Goal: Information Seeking & Learning: Learn about a topic

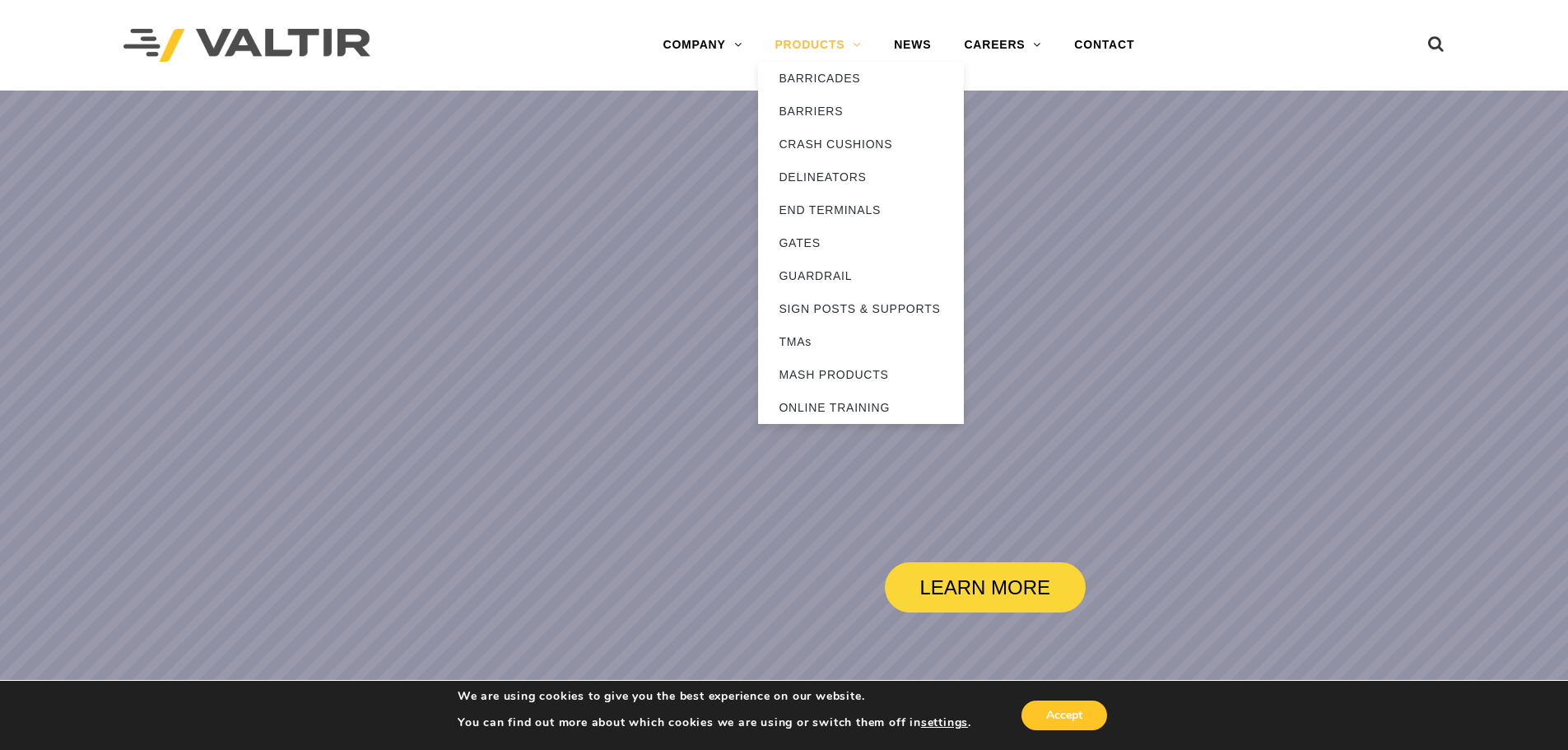
click at [803, 47] on link "PRODUCTS" at bounding box center [818, 45] width 120 height 33
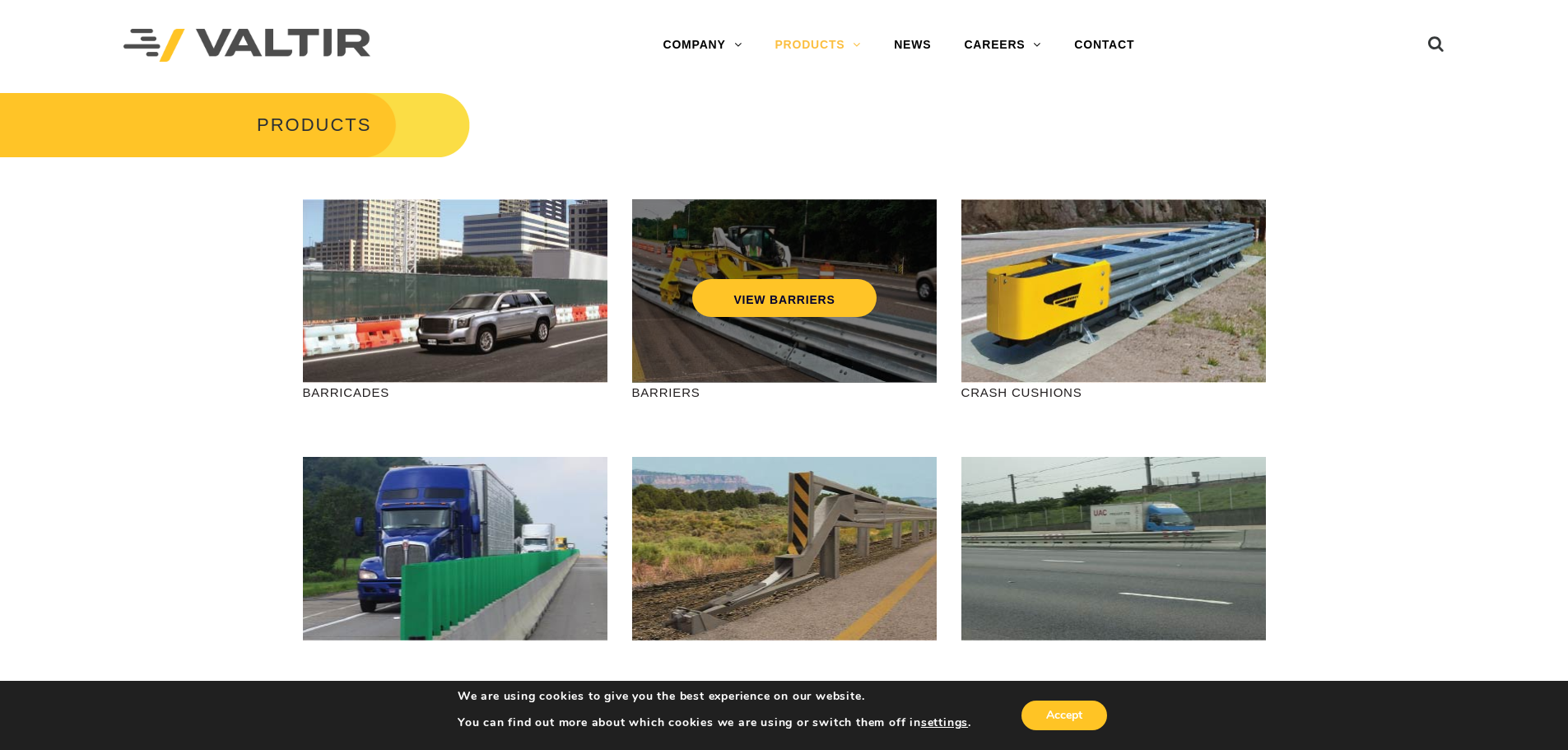
click at [787, 349] on div "VIEW BARRIERS" at bounding box center [784, 291] width 304 height 184
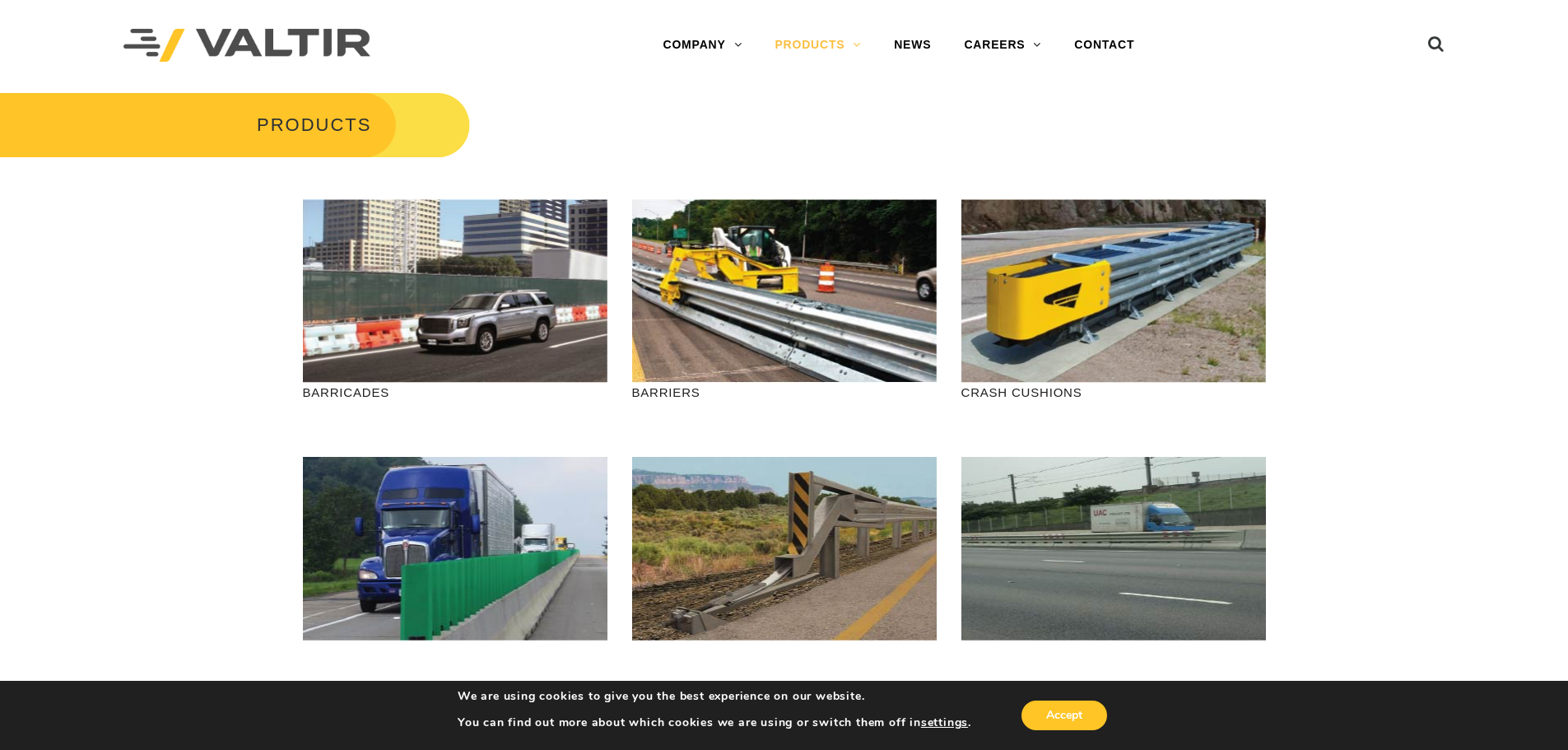
drag, startPoint x: 1070, startPoint y: 297, endPoint x: 1375, endPoint y: 489, distance: 360.4
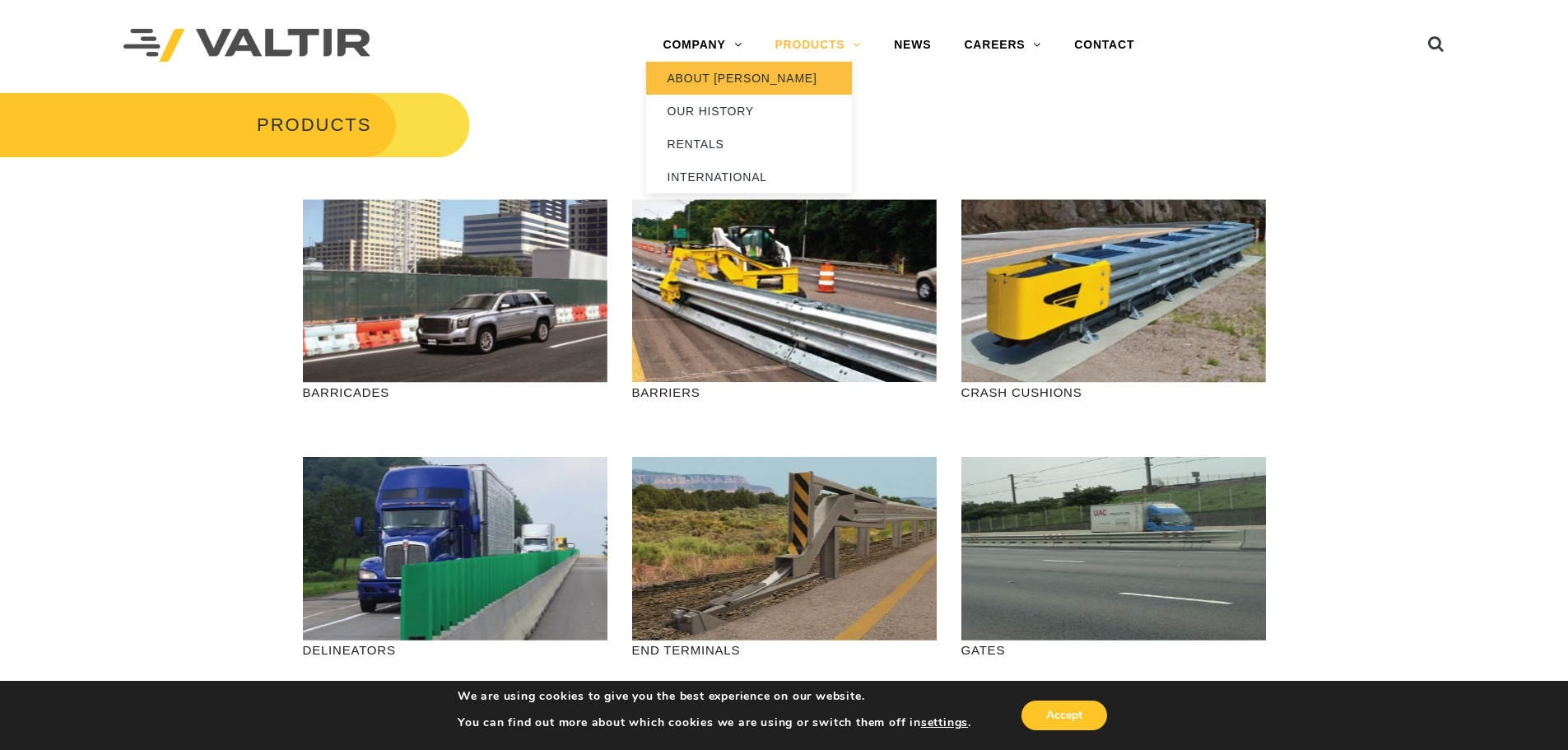
click at [713, 73] on link "ABOUT [PERSON_NAME]" at bounding box center [748, 78] width 206 height 33
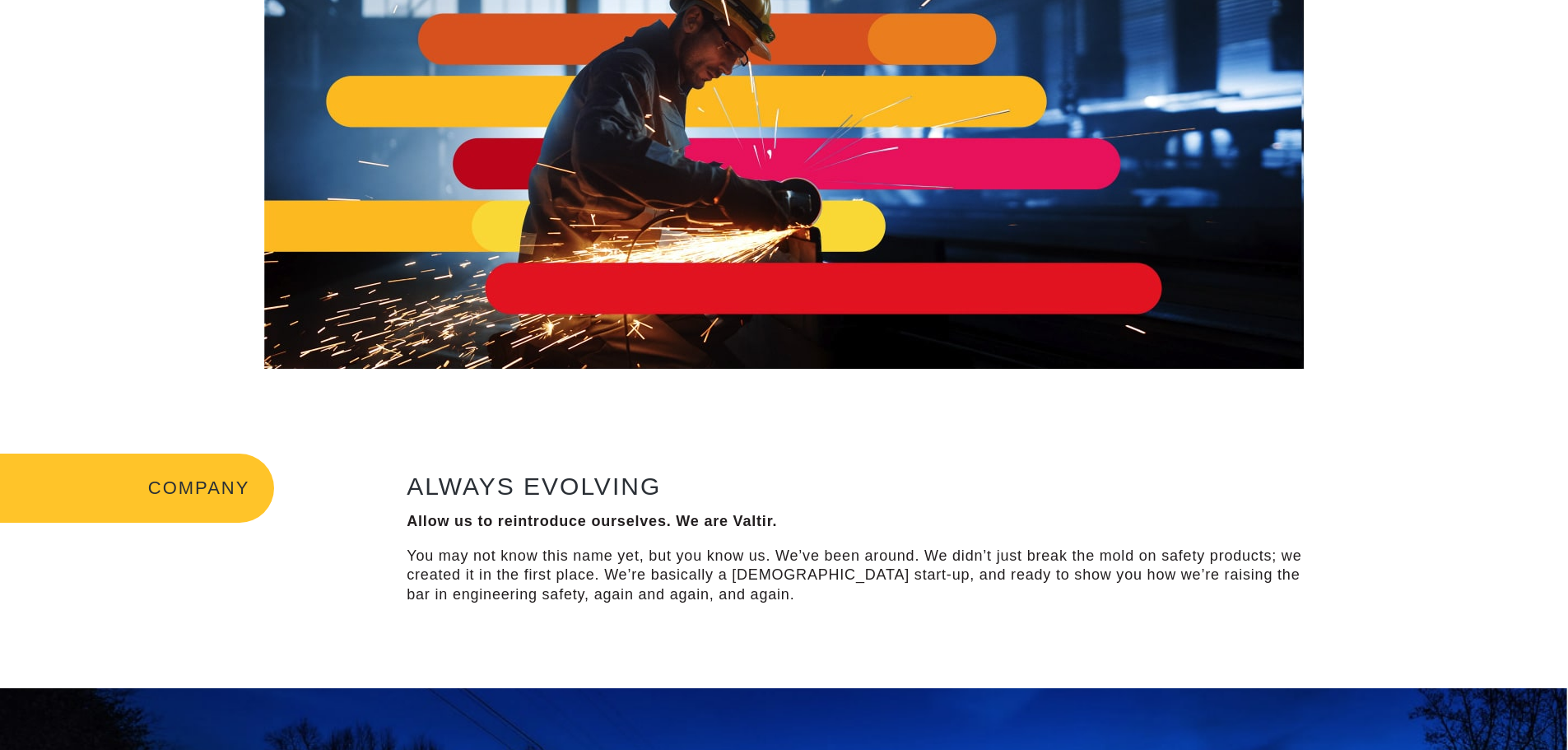
scroll to position [247, 0]
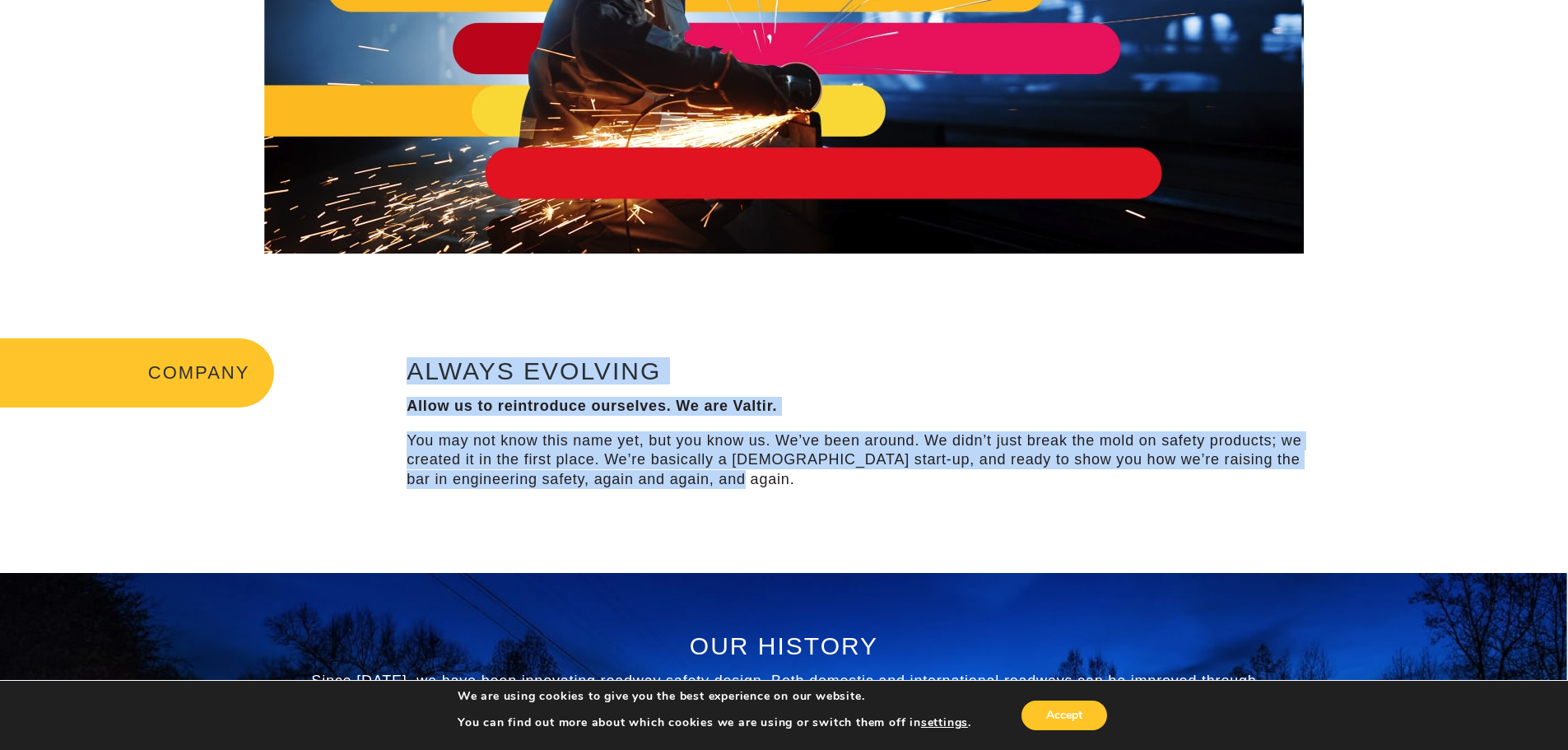
drag, startPoint x: 416, startPoint y: 355, endPoint x: 912, endPoint y: 542, distance: 530.1
click at [912, 542] on div "COMPANY ALWAYS EVOLVING Allow us to reintroduce ourselves. We are Valtir. You m…" at bounding box center [784, 426] width 1568 height 294
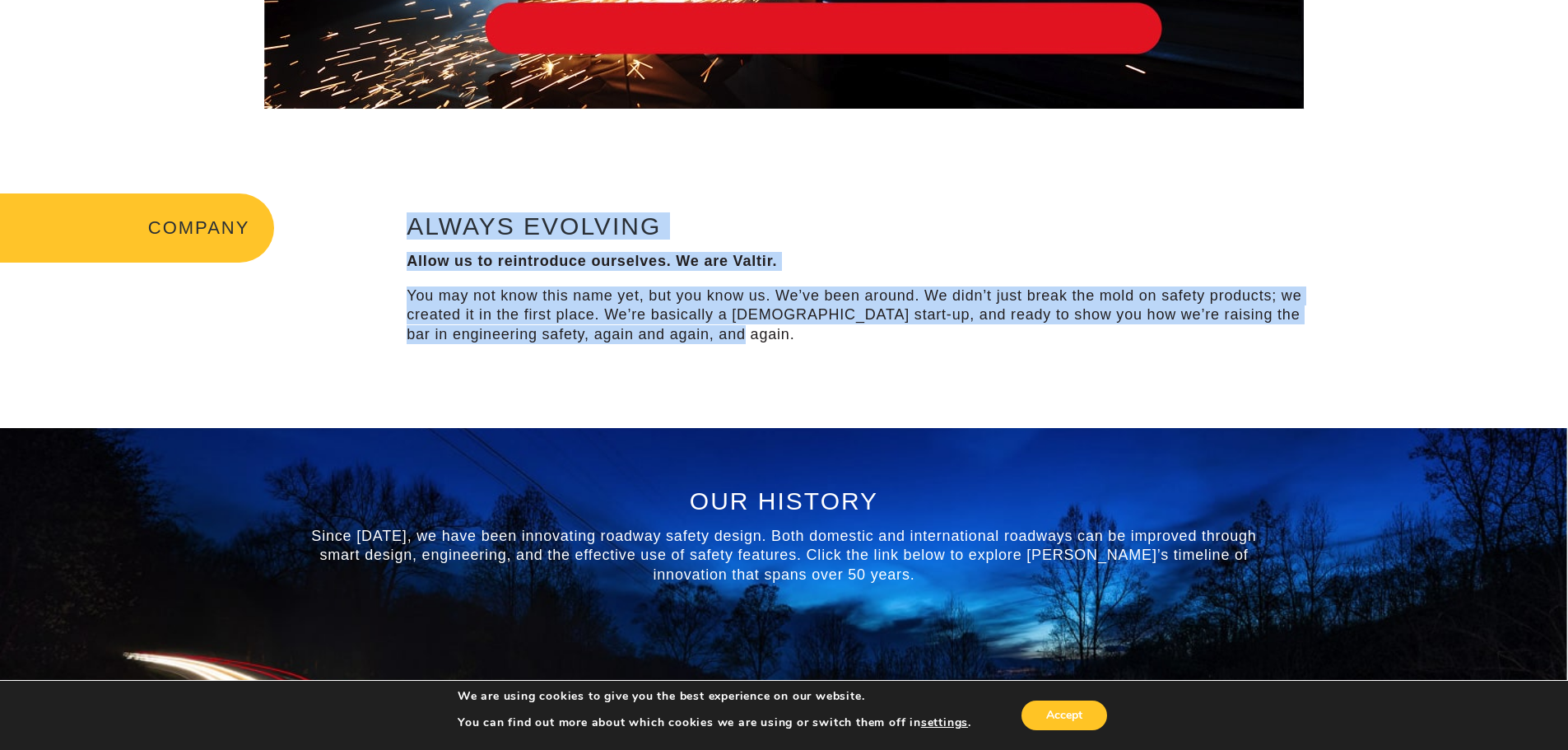
scroll to position [658, 0]
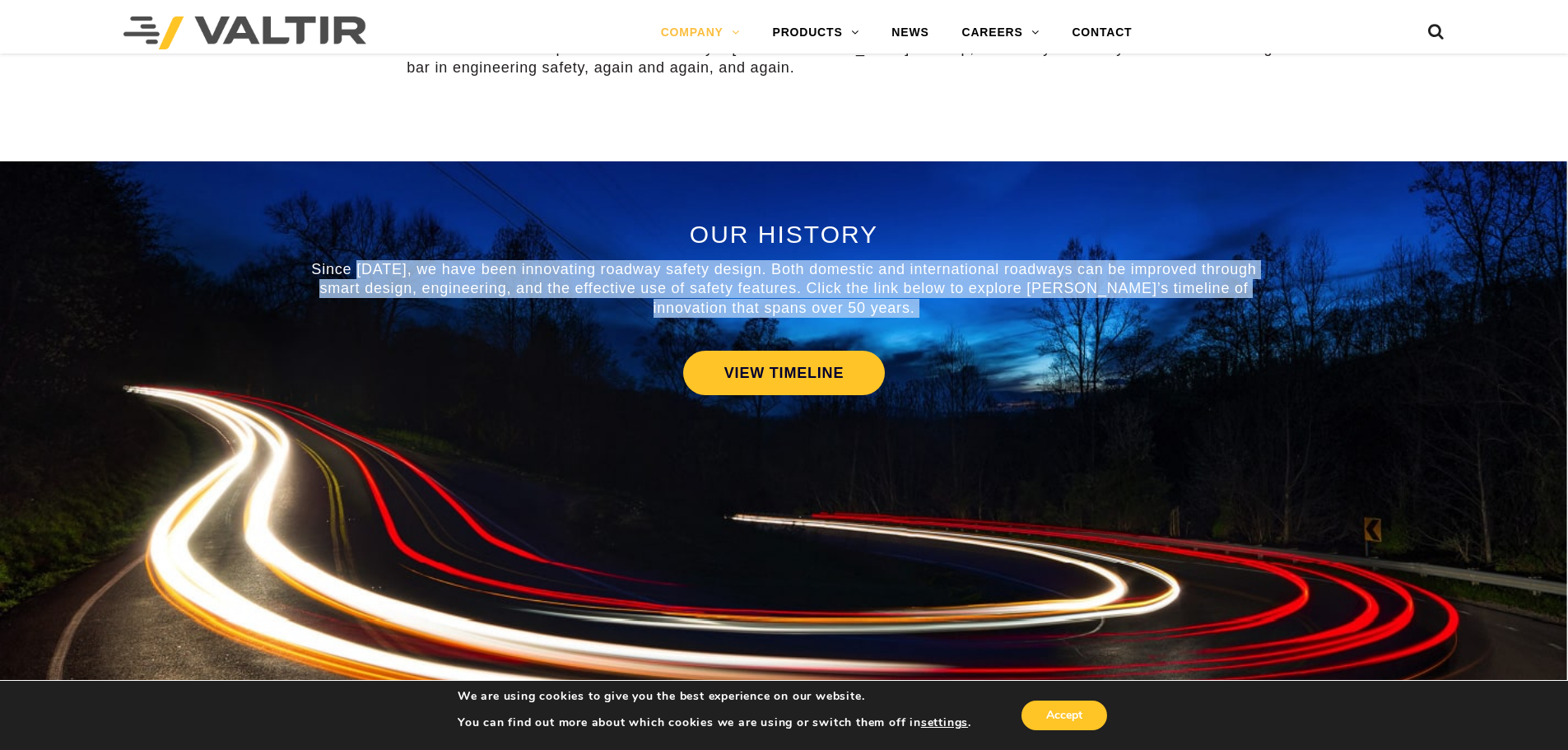
drag, startPoint x: 746, startPoint y: 282, endPoint x: 1059, endPoint y: 318, distance: 315.1
click at [1059, 318] on div "OUR HISTORY Since 1969, we have been innovating roadway safety design. Both dom…" at bounding box center [784, 361] width 964 height 282
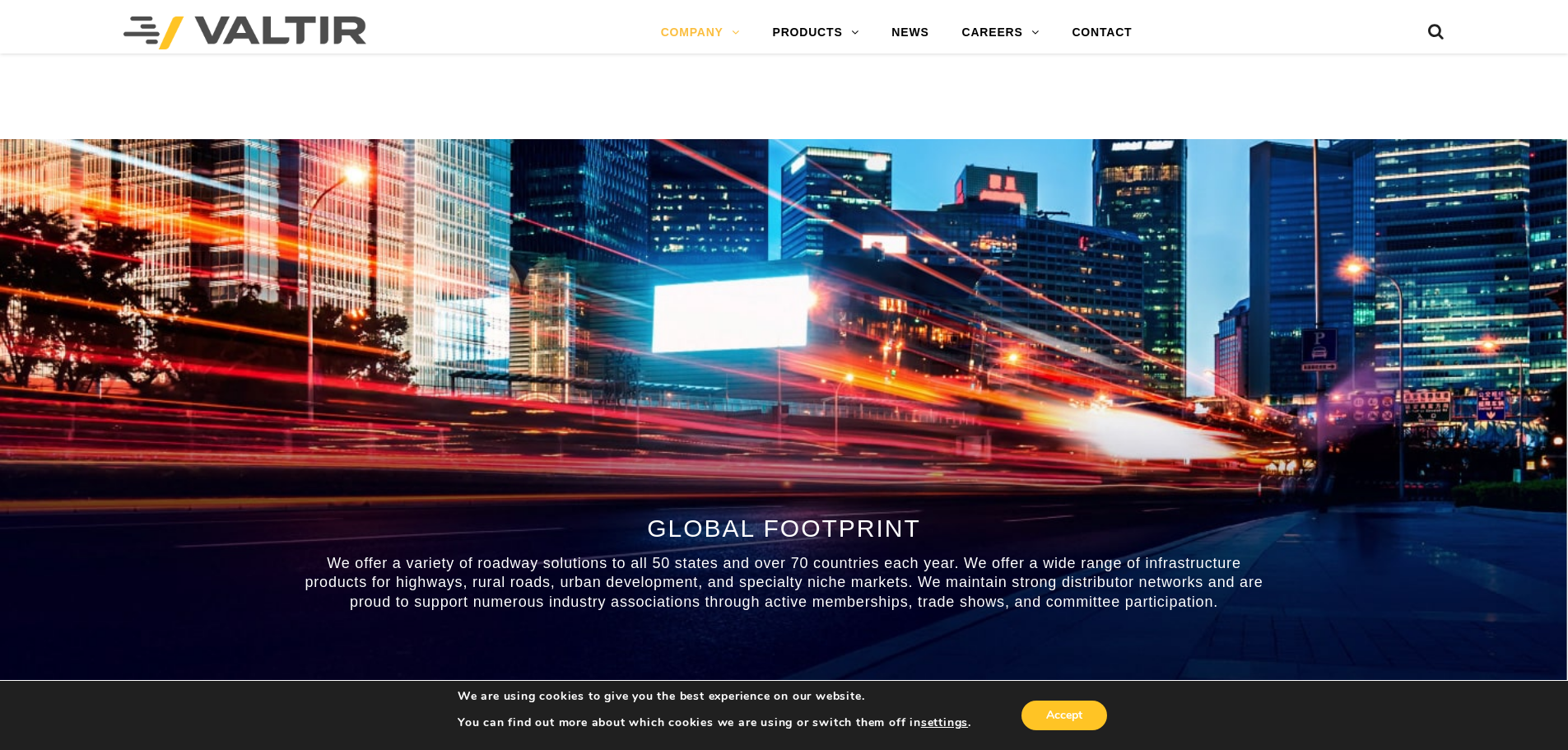
scroll to position [1975, 0]
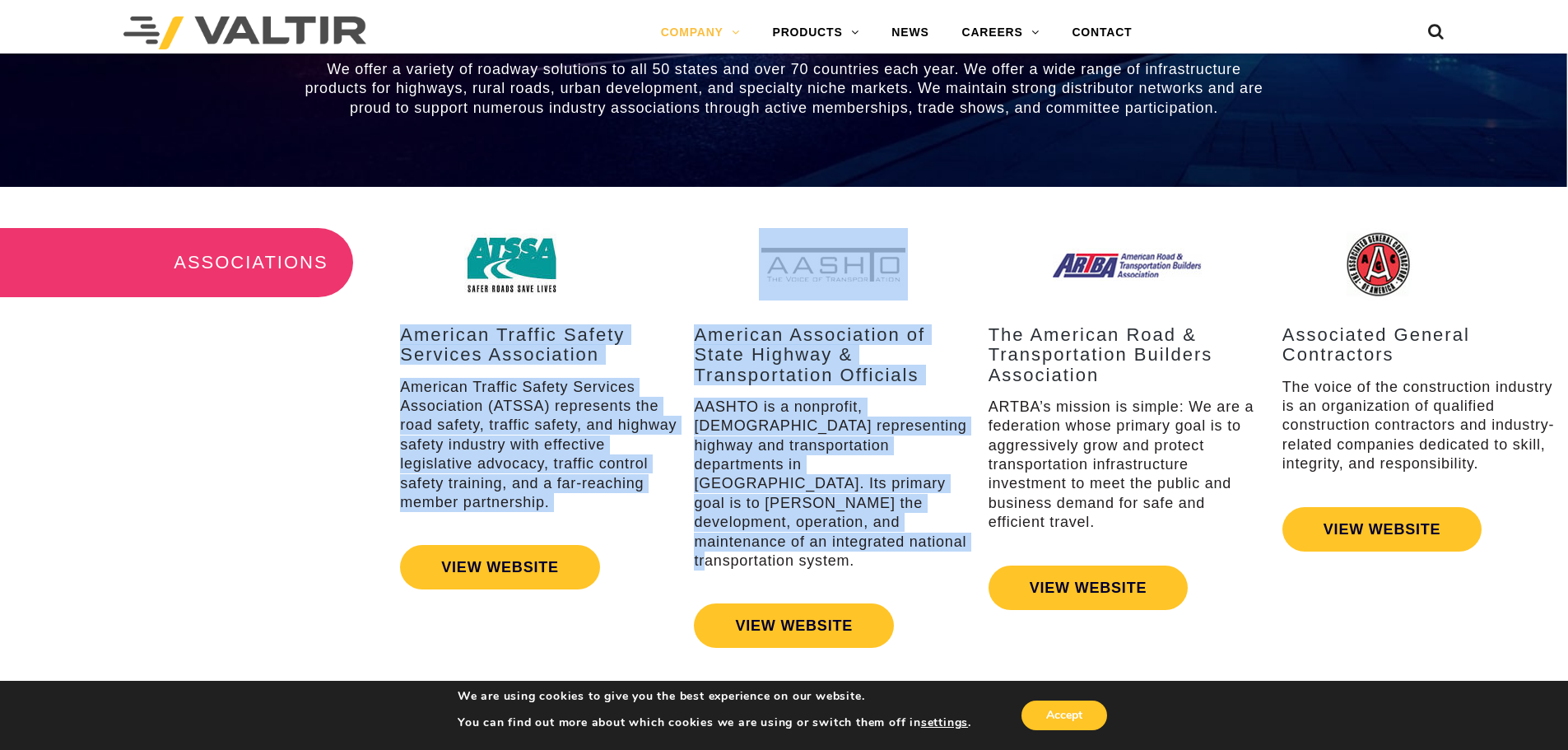
drag, startPoint x: 406, startPoint y: 333, endPoint x: 782, endPoint y: 532, distance: 425.4
click at [782, 532] on div "American Traffic Safety Services Association American Traffic Safety Services A…" at bounding box center [980, 442] width 1177 height 428
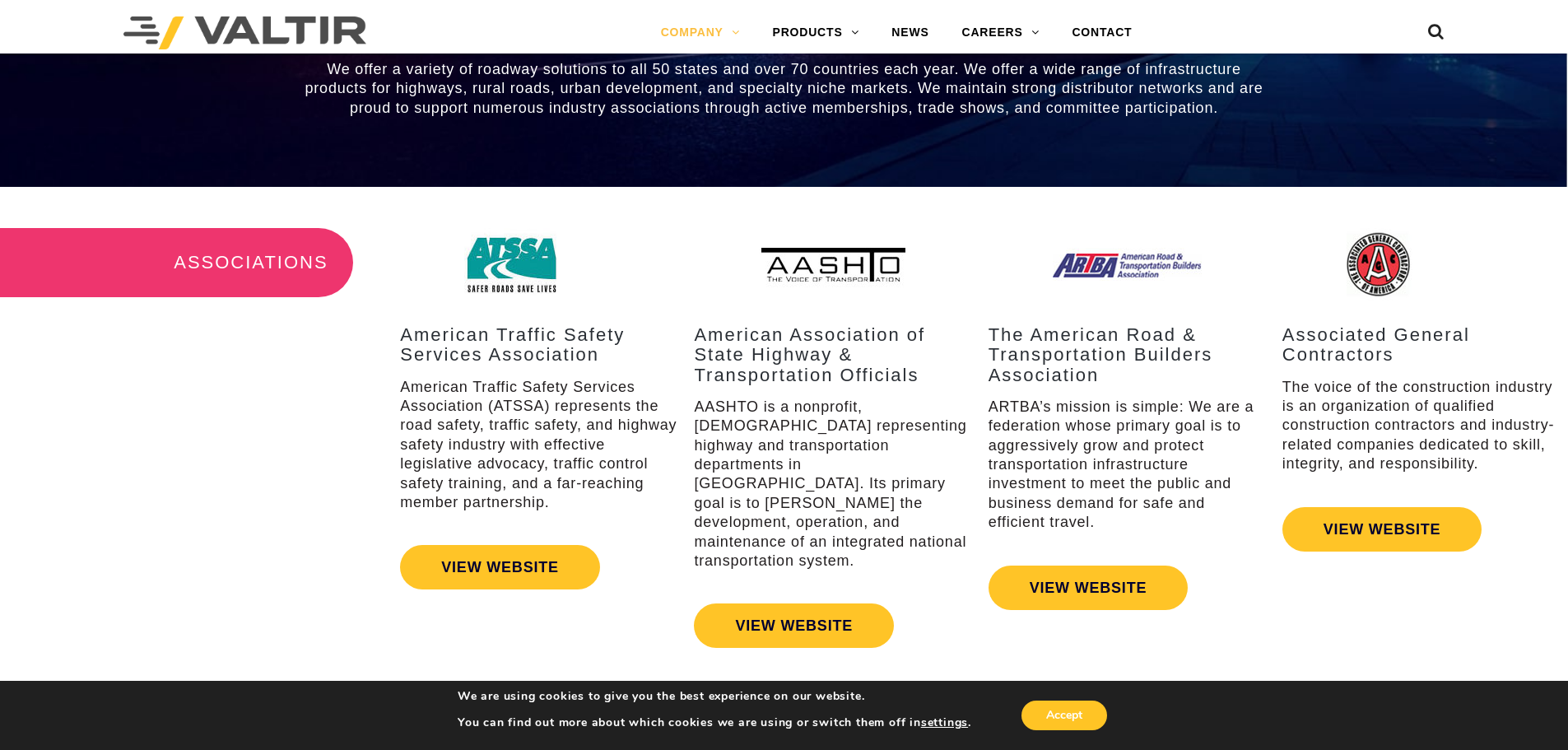
click at [965, 528] on p "AASHTO is a nonprofit, nonpartisan association representing highway and transpo…" at bounding box center [833, 485] width 278 height 173
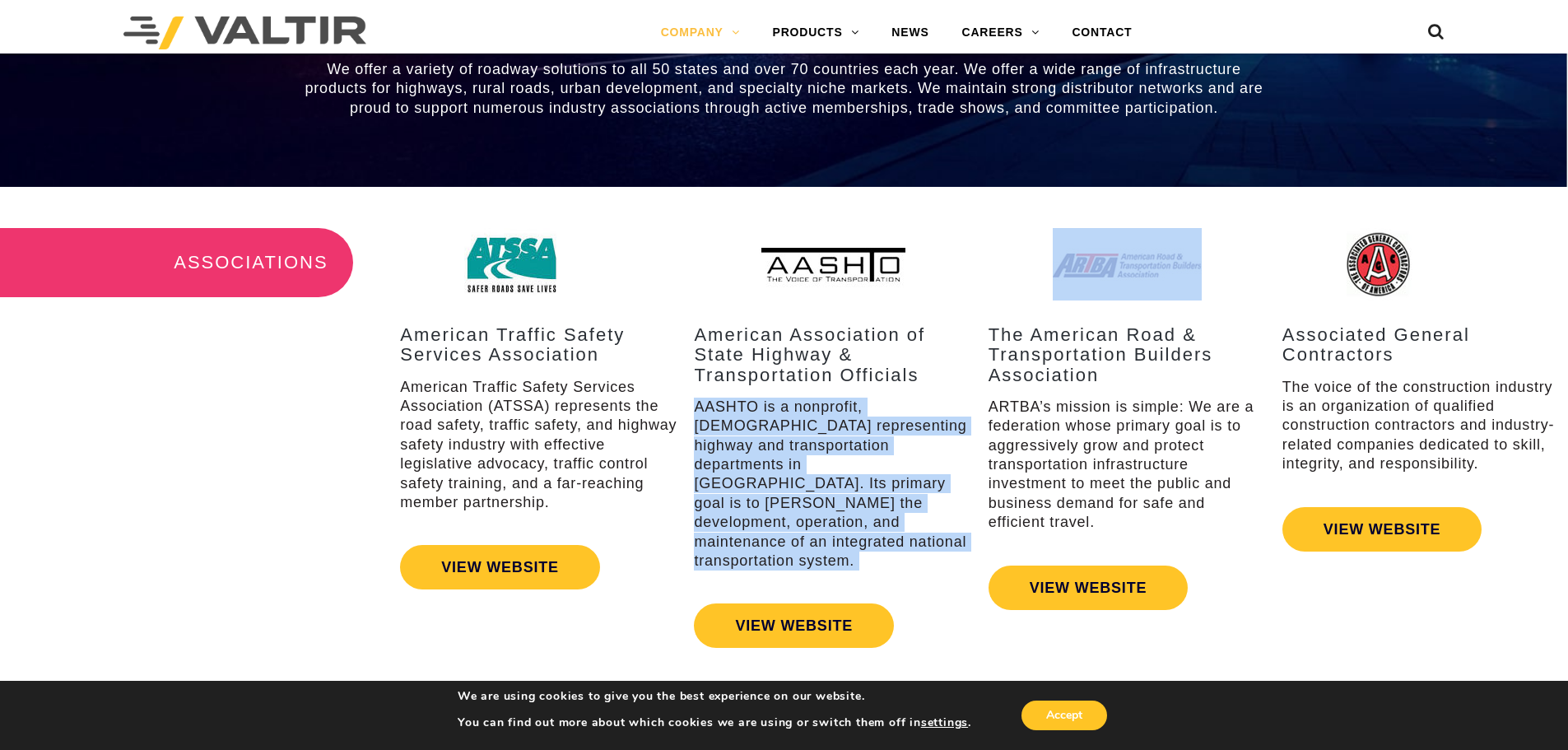
drag, startPoint x: 965, startPoint y: 528, endPoint x: 732, endPoint y: 401, distance: 265.4
click at [732, 401] on p "AASHTO is a nonprofit, nonpartisan association representing highway and transpo…" at bounding box center [833, 485] width 278 height 173
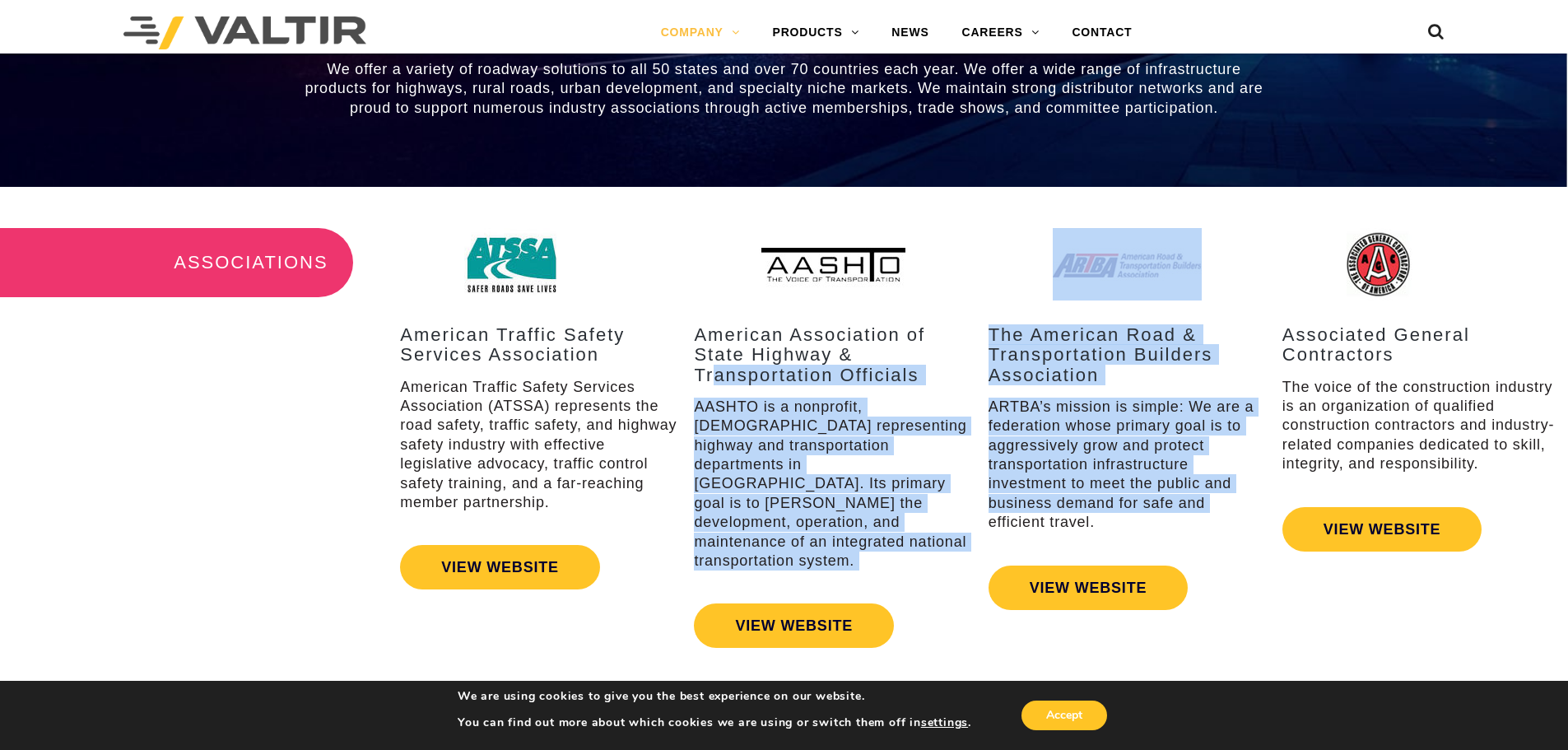
drag, startPoint x: 717, startPoint y: 382, endPoint x: 981, endPoint y: 515, distance: 295.6
click at [981, 515] on div "American Traffic Safety Services Association American Traffic Safety Services A…" at bounding box center [980, 442] width 1177 height 428
click at [981, 515] on div "The American Road & Transportation Builders Association ARTBA’s mission is simp…" at bounding box center [1127, 442] width 294 height 428
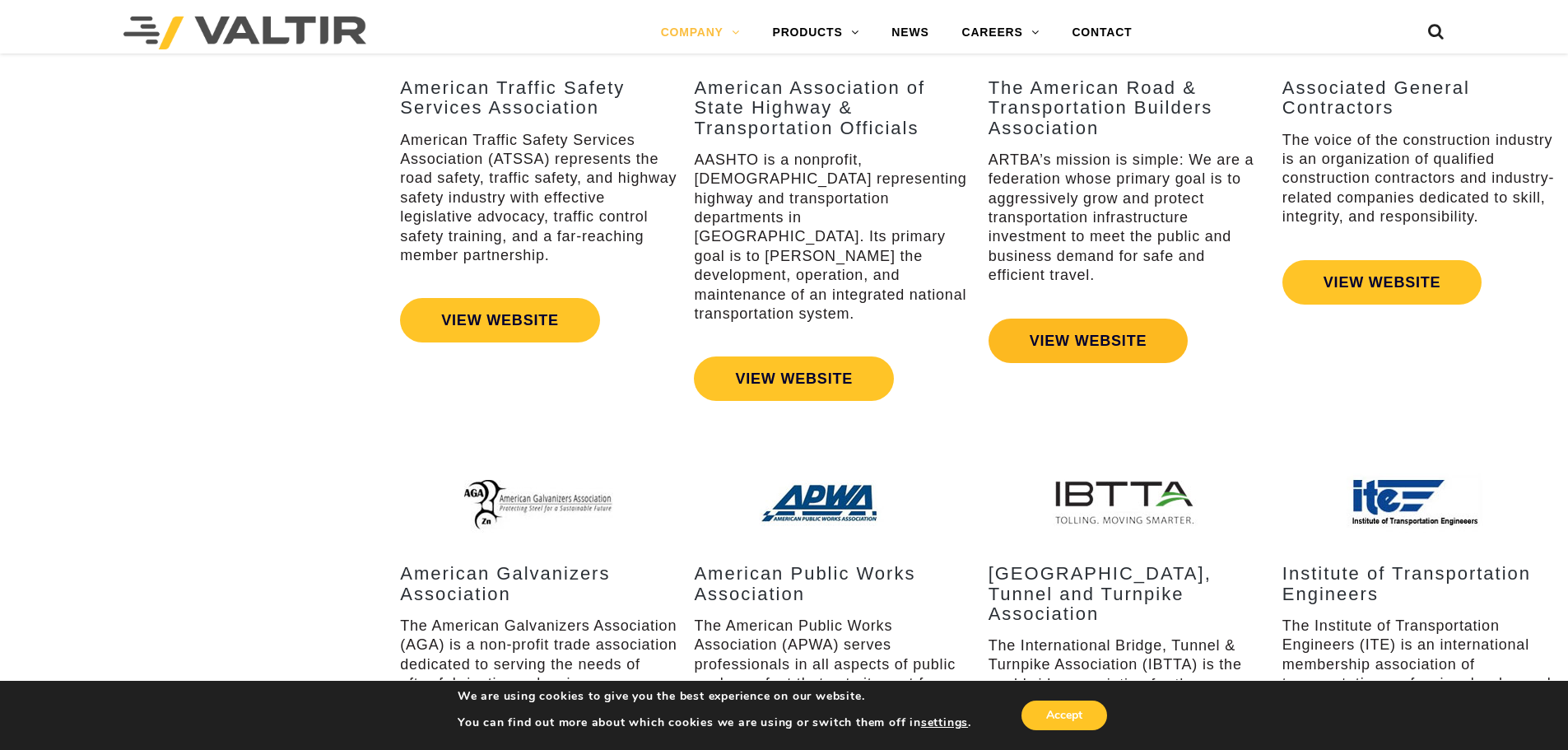
scroll to position [2387, 0]
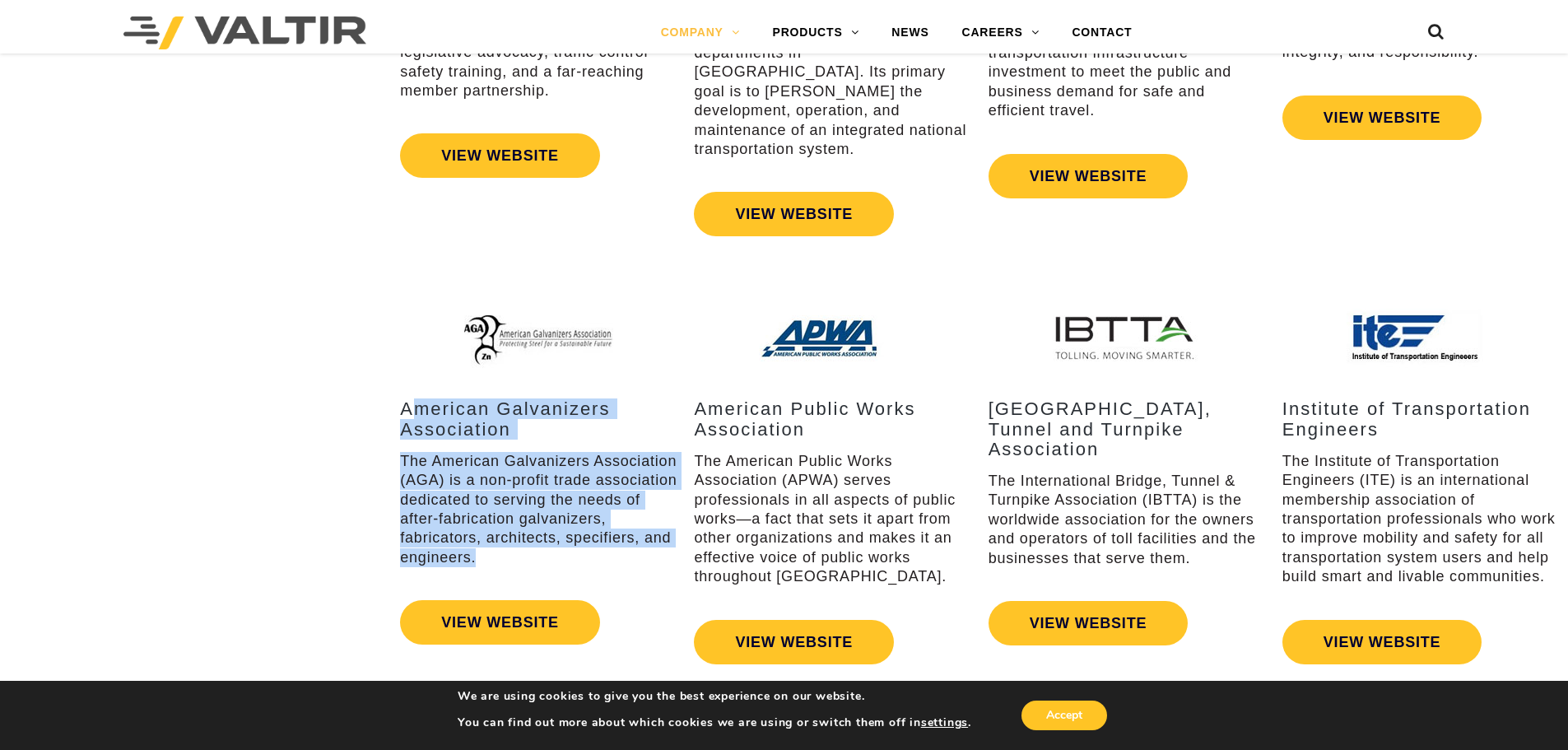
drag, startPoint x: 412, startPoint y: 401, endPoint x: 538, endPoint y: 555, distance: 199.0
click at [538, 555] on div "American Galvanizers Association The American Galvanizers Association (AGA) is …" at bounding box center [539, 483] width 278 height 168
click at [538, 555] on p "The American Galvanizers Association (AGA) is a non-profit trade association de…" at bounding box center [539, 509] width 278 height 115
drag, startPoint x: 538, startPoint y: 555, endPoint x: 414, endPoint y: 378, distance: 216.1
click at [414, 378] on div "American Galvanizers Association The American Galvanizers Association (AGA) is …" at bounding box center [539, 477] width 278 height 350
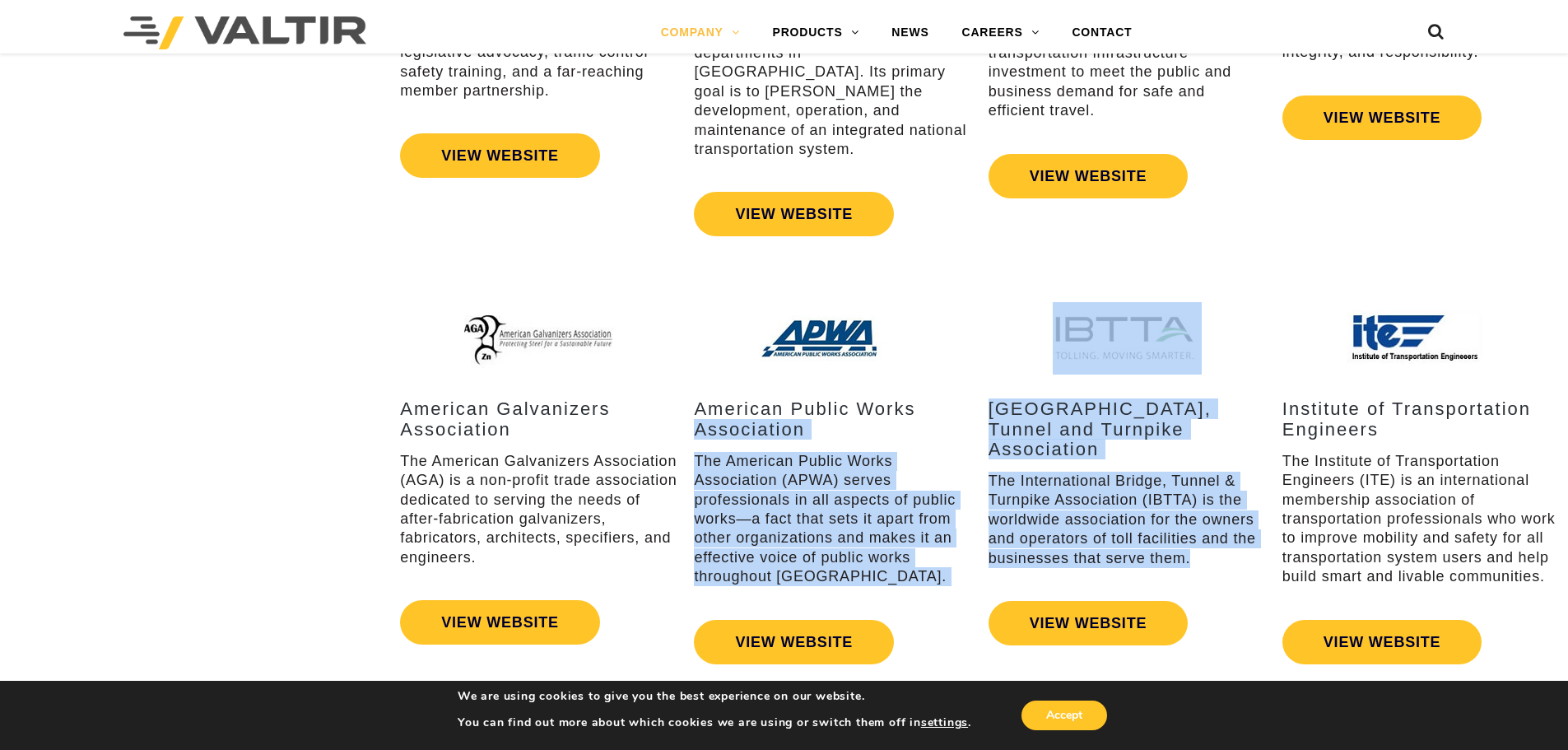
drag, startPoint x: 957, startPoint y: 388, endPoint x: 1248, endPoint y: 538, distance: 327.4
click at [1248, 538] on div "American Galvanizers Association The American Galvanizers Association (AGA) is …" at bounding box center [980, 486] width 1177 height 369
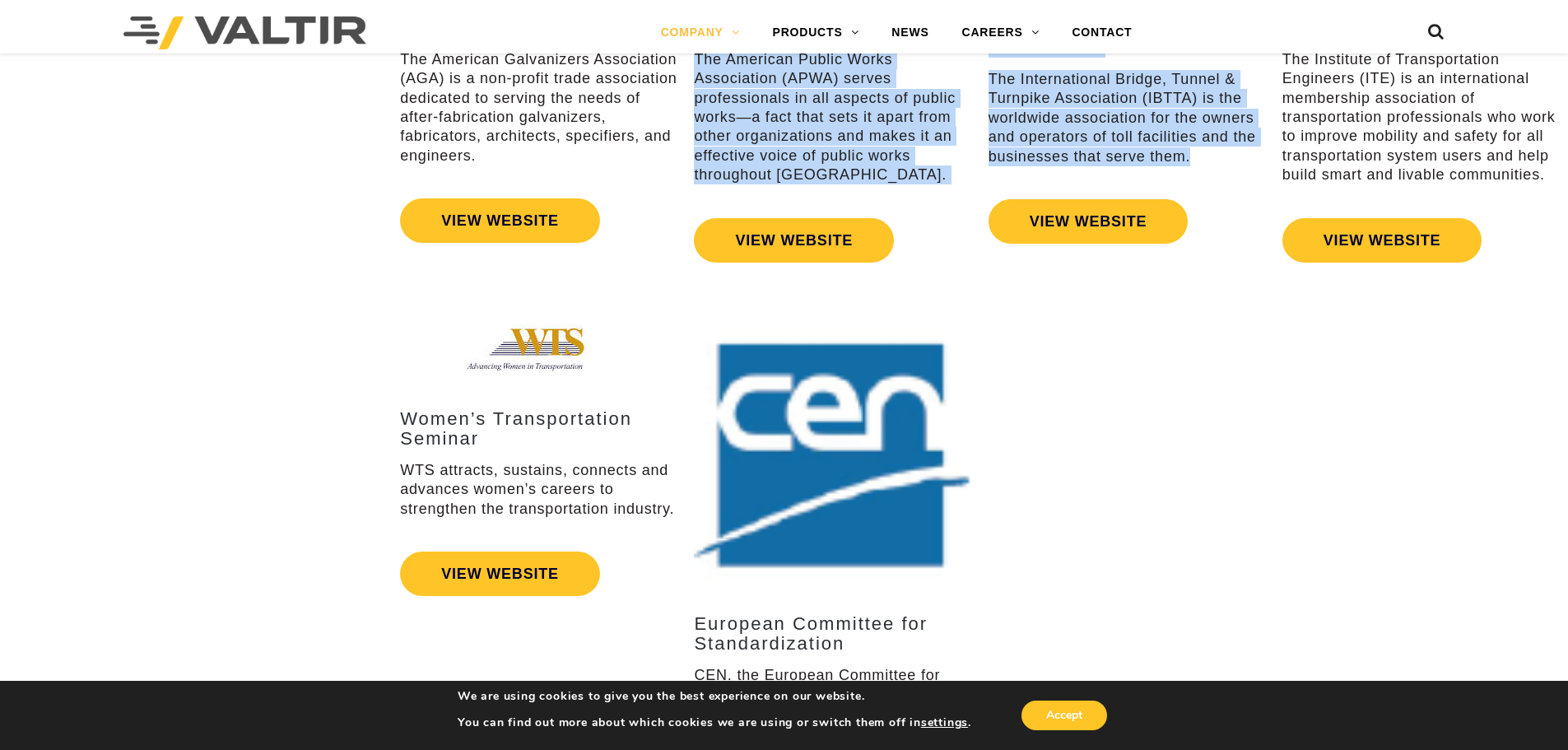
scroll to position [2799, 0]
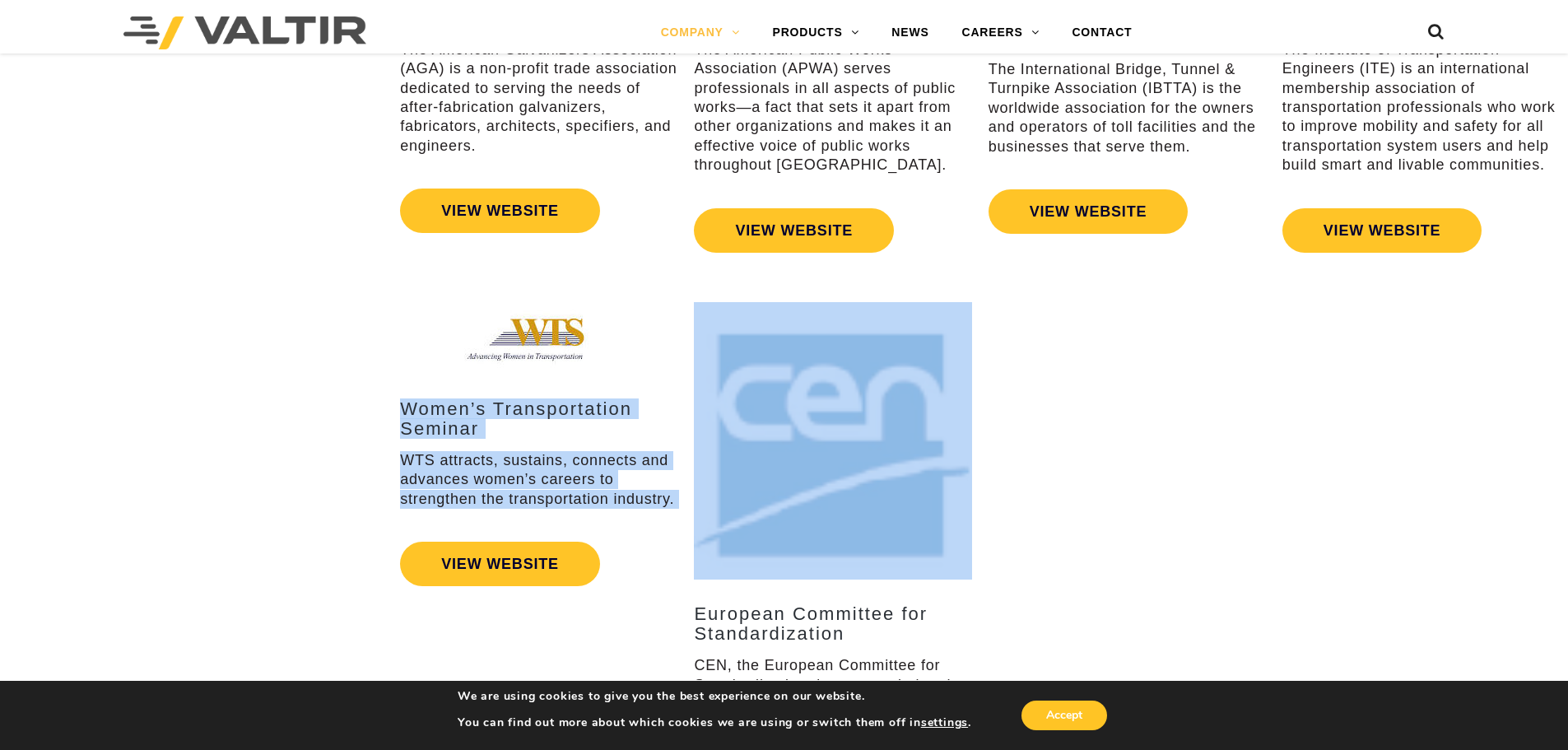
drag, startPoint x: 381, startPoint y: 368, endPoint x: 709, endPoint y: 481, distance: 346.9
click at [709, 481] on div "Women’s Transportation Seminar WTS attracts, sustains, connects and advances wo…" at bounding box center [784, 550] width 1568 height 577
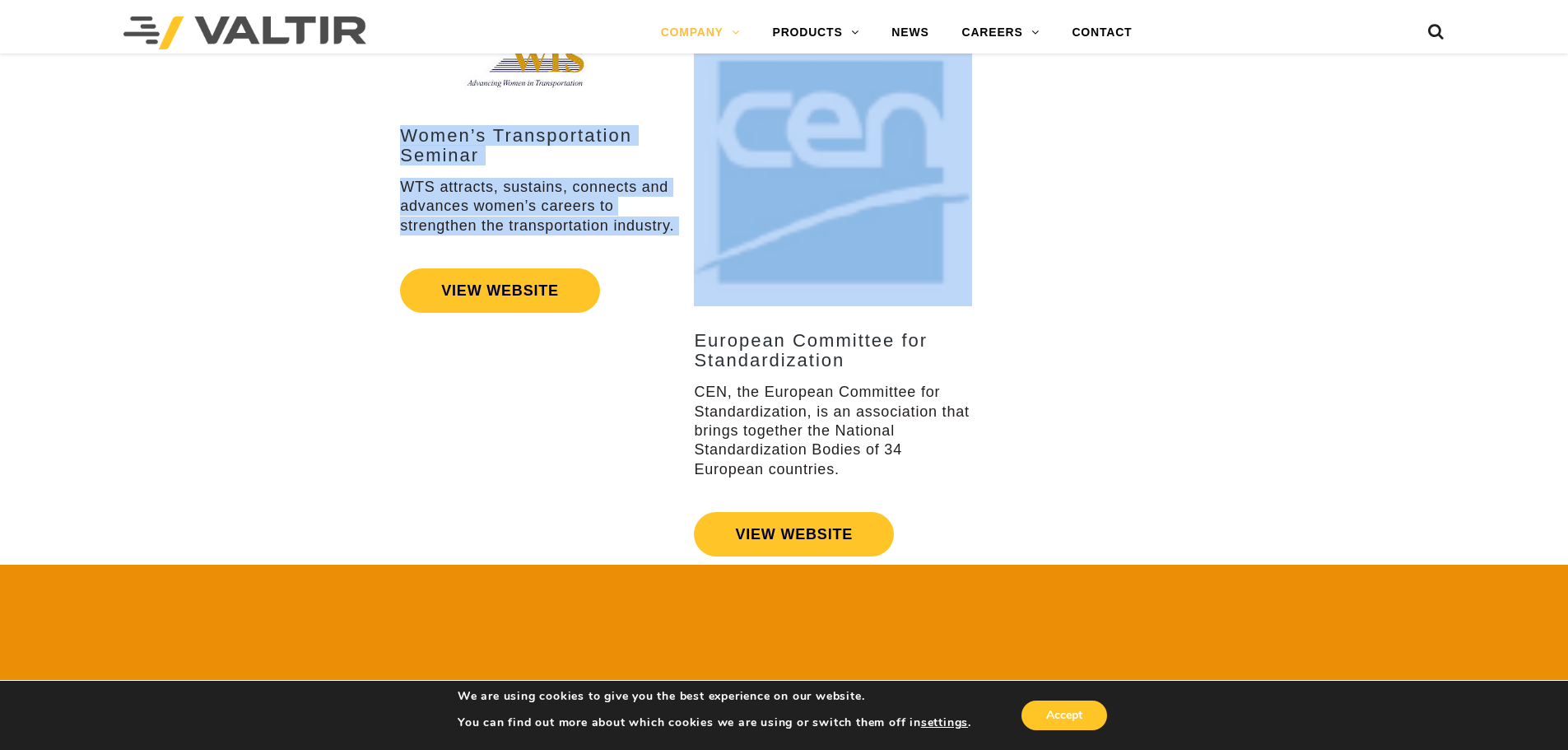
scroll to position [3292, 0]
